Goal: Task Accomplishment & Management: Use online tool/utility

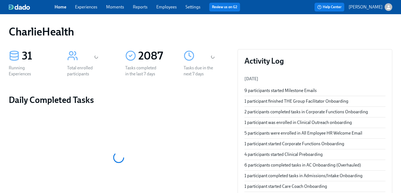
click at [260, 37] on div "CharlieHealth" at bounding box center [200, 31] width 383 height 13
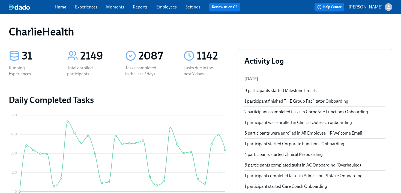
click at [120, 38] on div "CharlieHealth" at bounding box center [200, 31] width 383 height 13
click at [82, 8] on link "Experiences" at bounding box center [86, 6] width 22 height 5
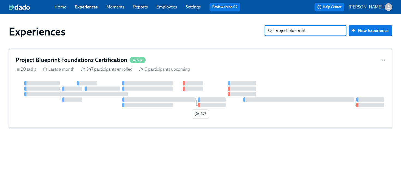
type input "project blueprint"
click at [196, 65] on div "Project Blueprint Foundations Certification Active 20 tasks Lasts a month 347 p…" at bounding box center [200, 88] width 383 height 79
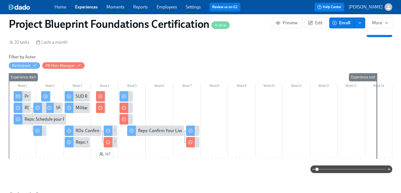
scroll to position [0, 905]
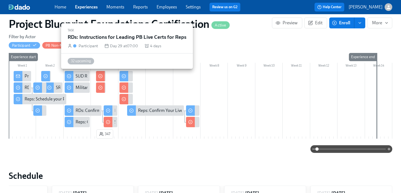
click at [127, 75] on div at bounding box center [123, 76] width 9 height 10
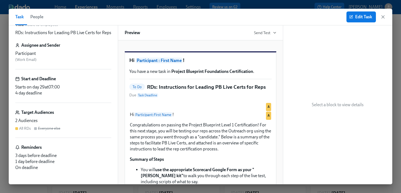
scroll to position [14, 0]
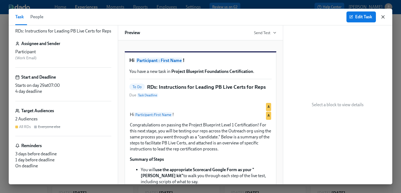
click at [383, 17] on icon "button" at bounding box center [382, 16] width 5 height 5
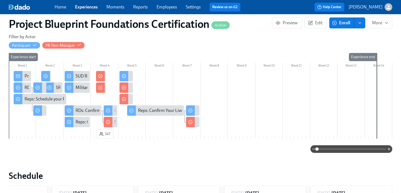
click at [25, 77] on div "Project Blueprint Certification Next Steps!" at bounding box center [63, 76] width 77 height 6
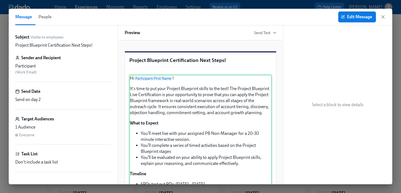
scroll to position [177, 0]
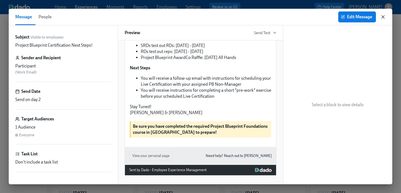
click at [384, 17] on icon "button" at bounding box center [382, 16] width 5 height 5
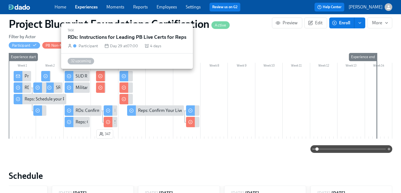
click at [125, 77] on circle at bounding box center [124, 76] width 4 height 4
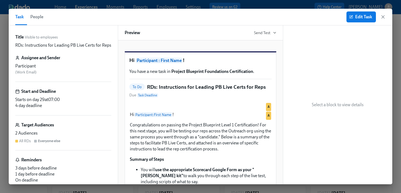
scroll to position [14, 0]
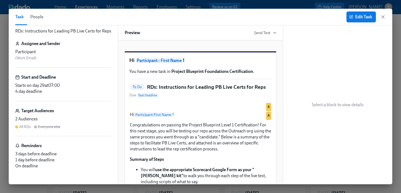
click at [75, 117] on div "2 Audiences" at bounding box center [63, 119] width 96 height 6
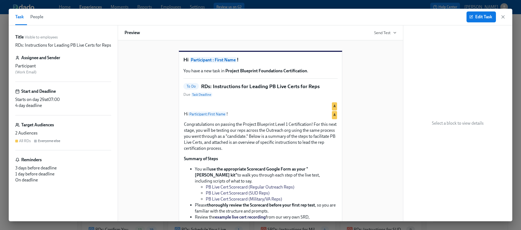
scroll to position [1, 0]
